Goal: Navigation & Orientation: Find specific page/section

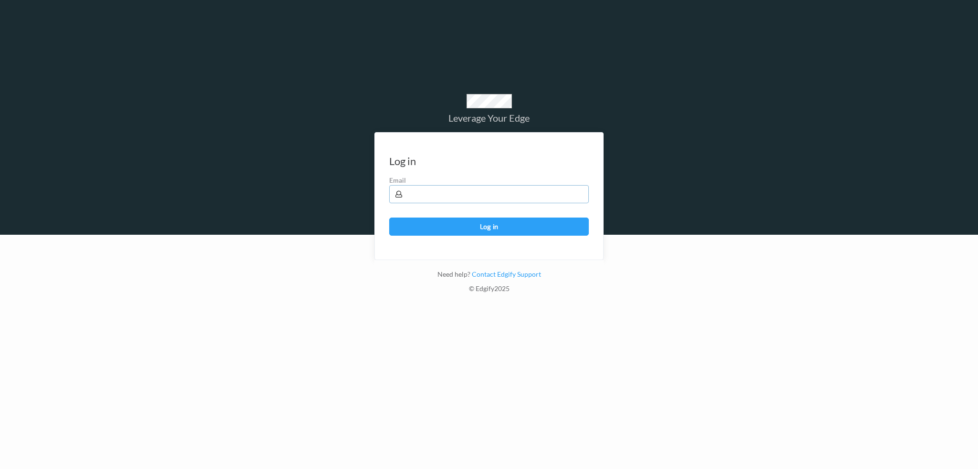
click at [445, 187] on input "text" at bounding box center [489, 194] width 200 height 18
type input "[PERSON_NAME][EMAIL_ADDRESS][PERSON_NAME][DOMAIN_NAME]"
click at [389, 218] on button "Log in" at bounding box center [489, 227] width 200 height 18
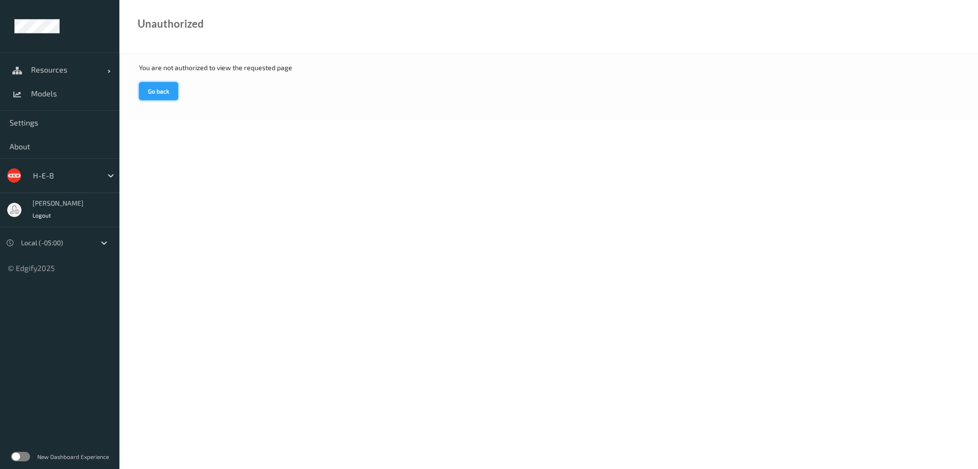
click at [152, 95] on button "Go back" at bounding box center [158, 91] width 39 height 18
click at [27, 124] on span "Settings" at bounding box center [60, 123] width 100 height 10
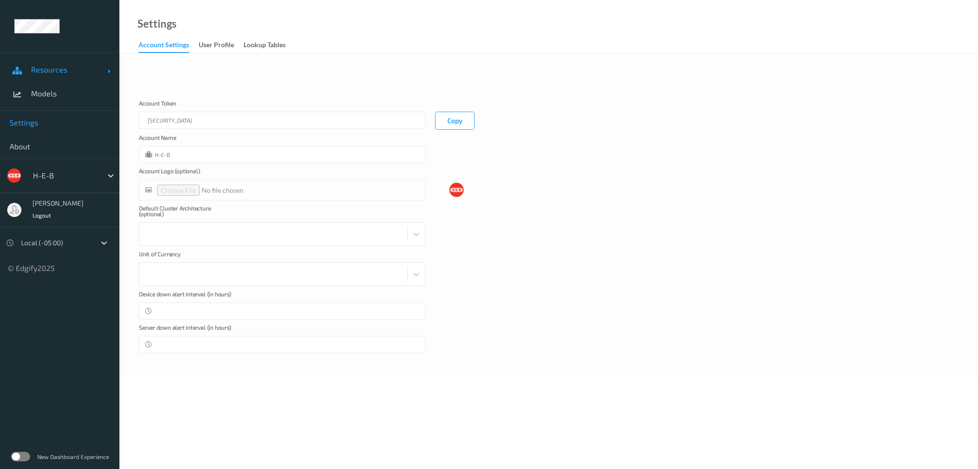
click at [61, 73] on span "Resources" at bounding box center [69, 70] width 76 height 10
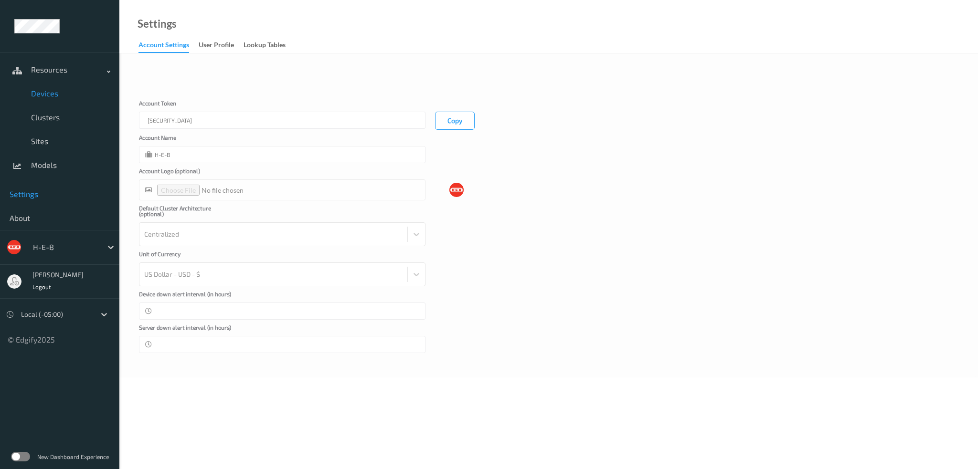
click at [56, 93] on span "Devices" at bounding box center [70, 94] width 79 height 10
